Goal: Information Seeking & Learning: Find contact information

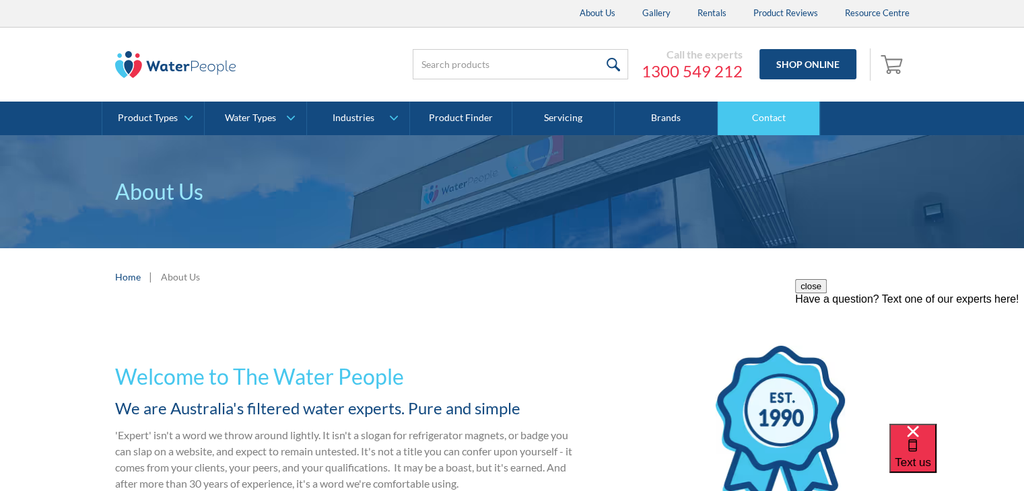
click at [770, 118] on link "Contact" at bounding box center [769, 119] width 102 height 34
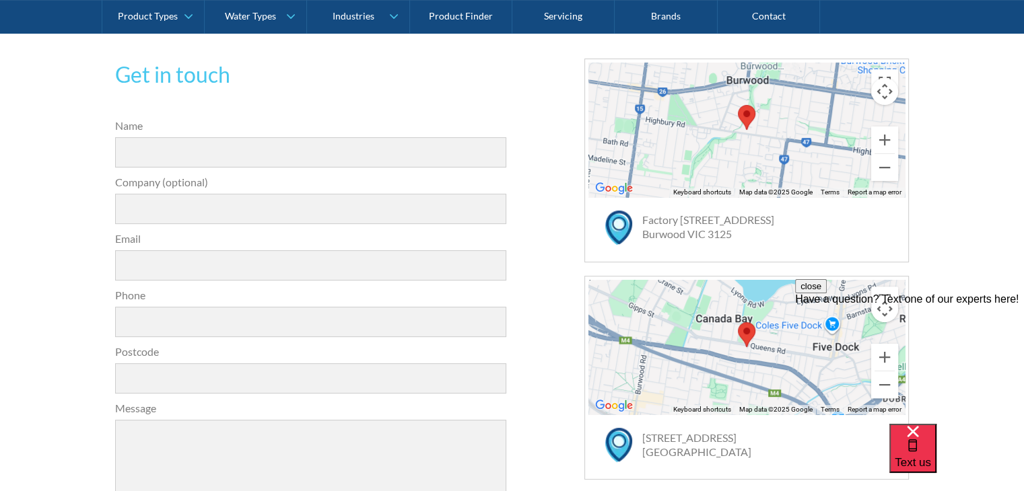
click at [753, 232] on div "Factory [STREET_ADDRESS]" at bounding box center [770, 227] width 256 height 28
drag, startPoint x: 753, startPoint y: 232, endPoint x: 729, endPoint y: 230, distance: 24.4
click at [729, 230] on div "Factory [STREET_ADDRESS]" at bounding box center [770, 227] width 256 height 28
click at [781, 232] on div "Factory [STREET_ADDRESS]" at bounding box center [770, 227] width 256 height 28
click at [652, 224] on link "Factory [STREET_ADDRESS]" at bounding box center [708, 226] width 132 height 27
